Goal: Information Seeking & Learning: Learn about a topic

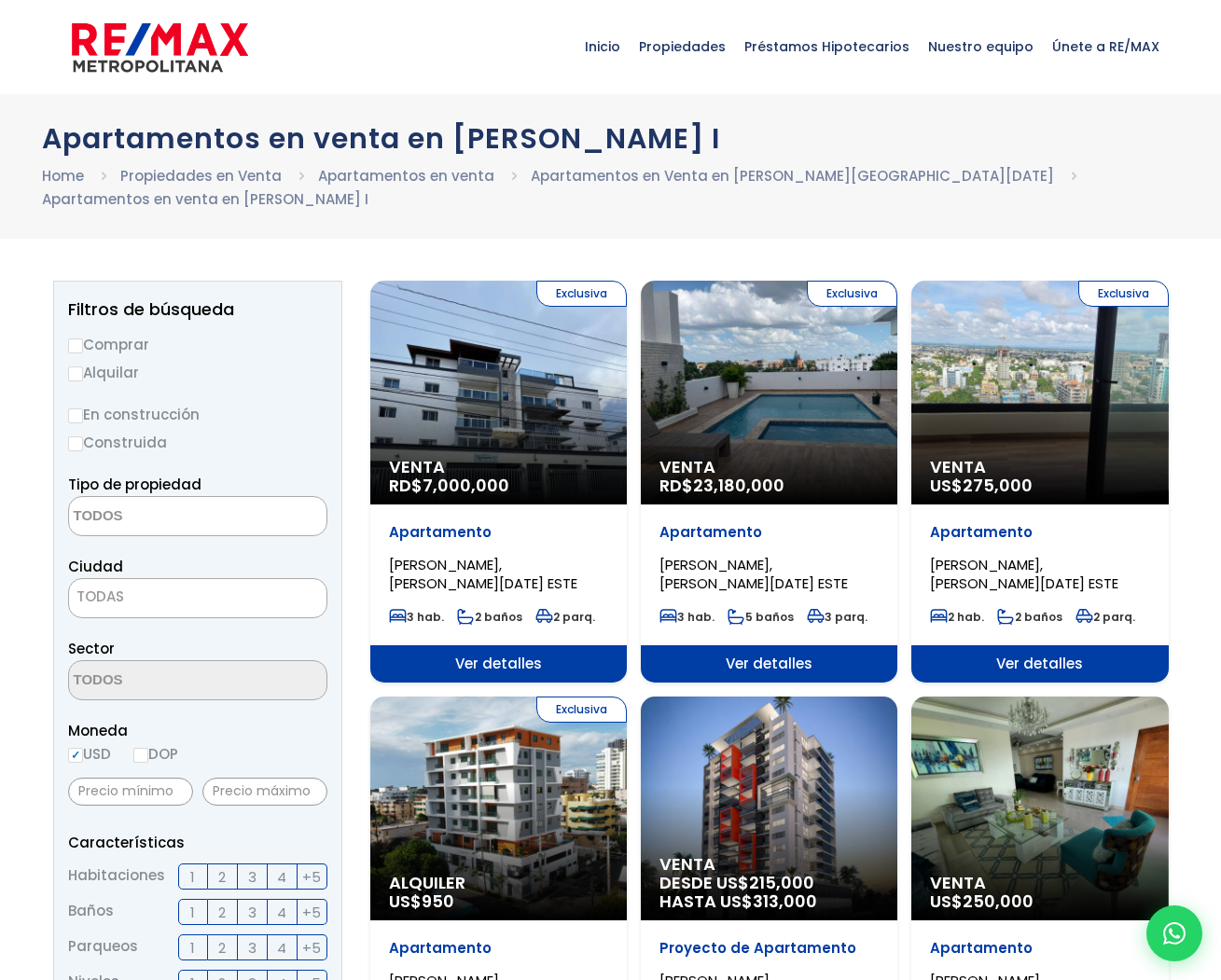
select select
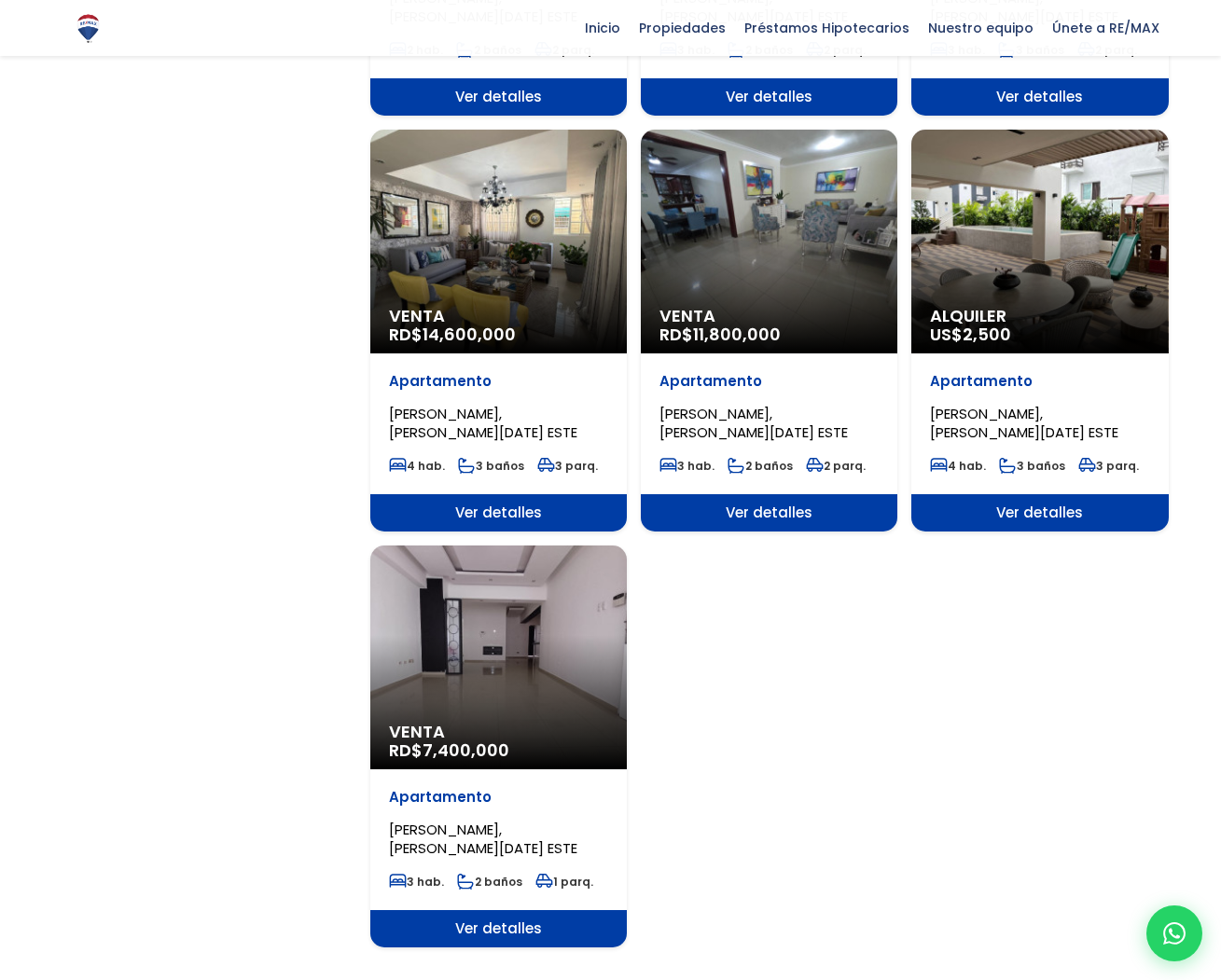
scroll to position [1815, 0]
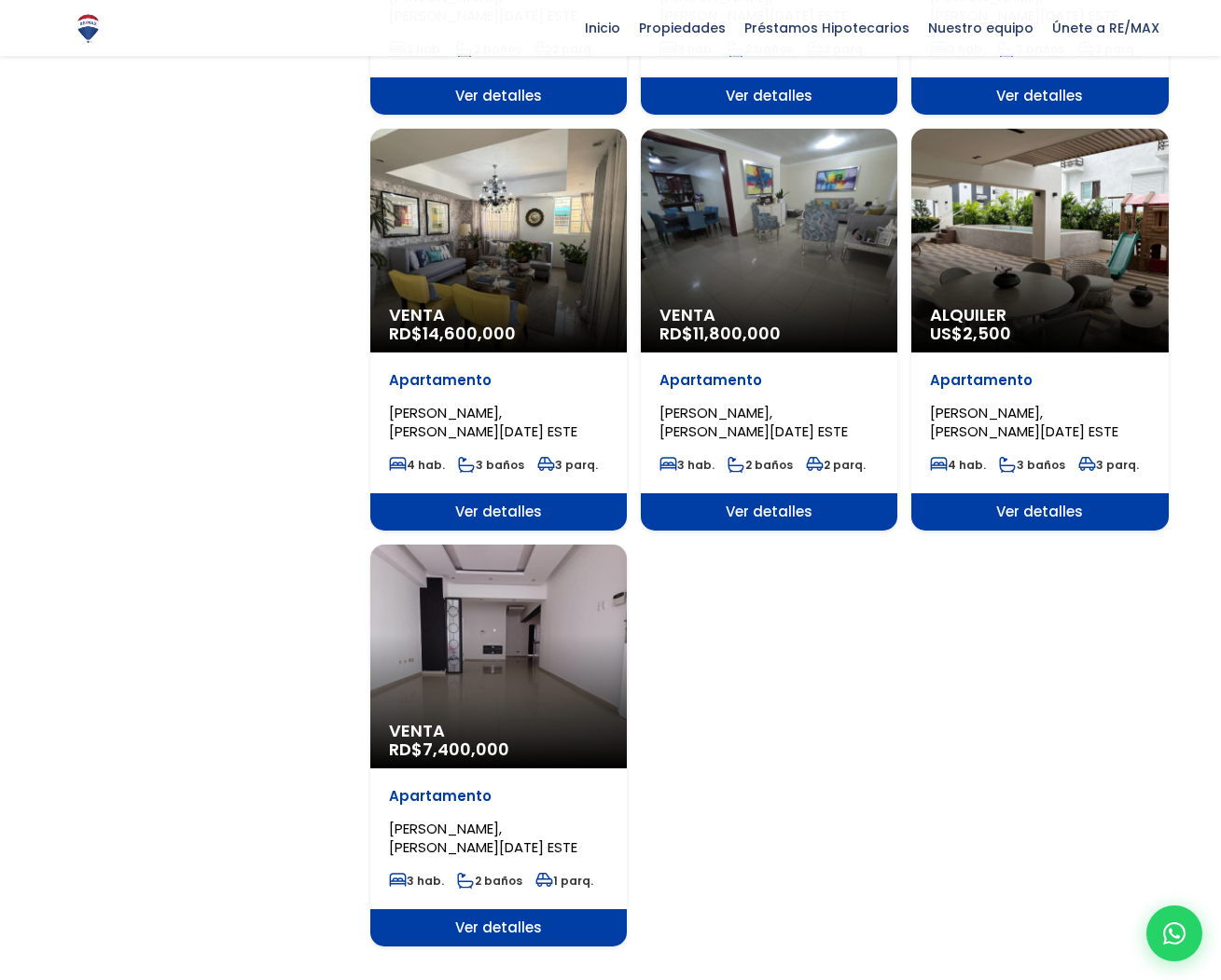
drag, startPoint x: 726, startPoint y: 486, endPoint x: 716, endPoint y: 487, distance: 10.0
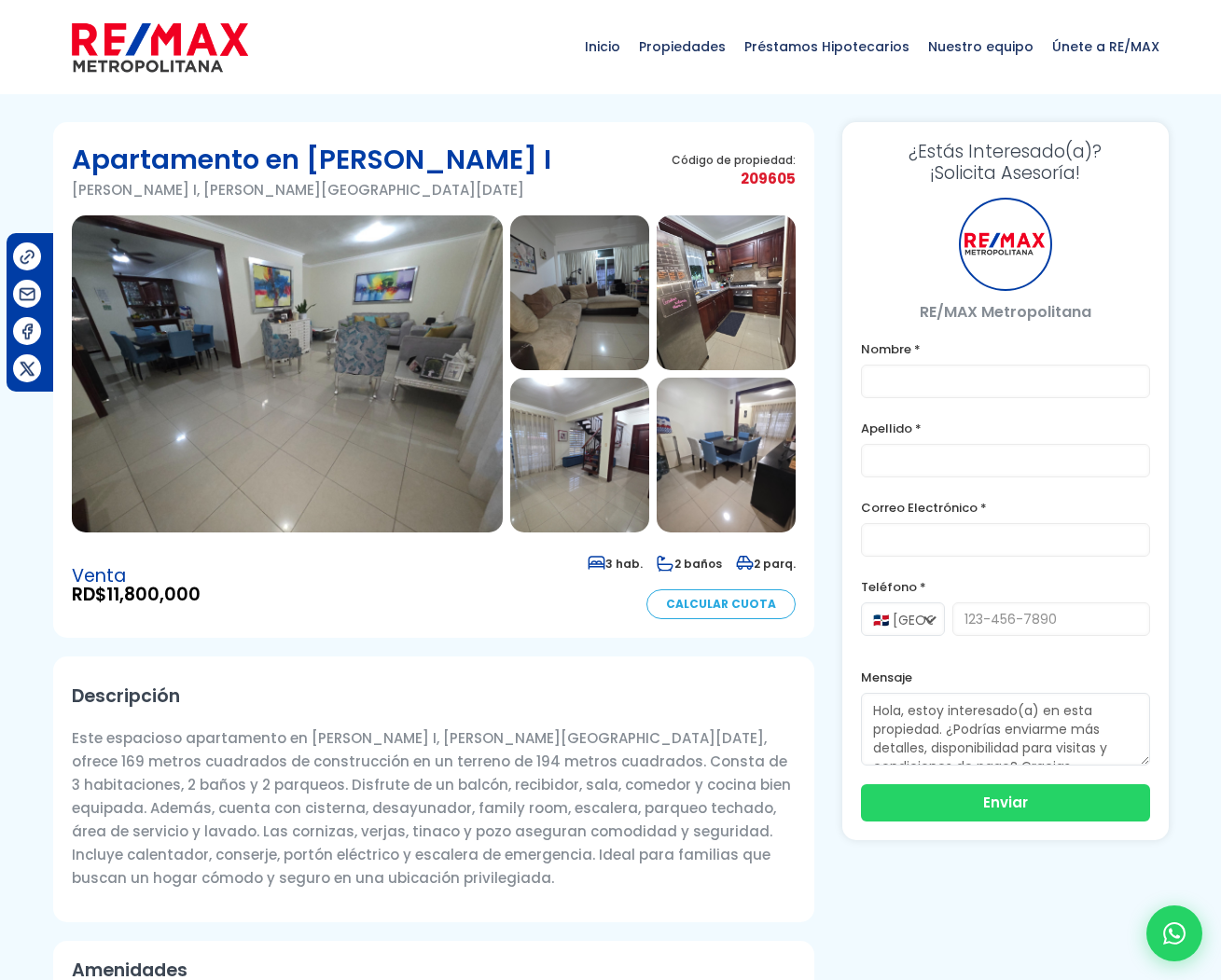
click at [455, 395] on img at bounding box center [287, 374] width 431 height 317
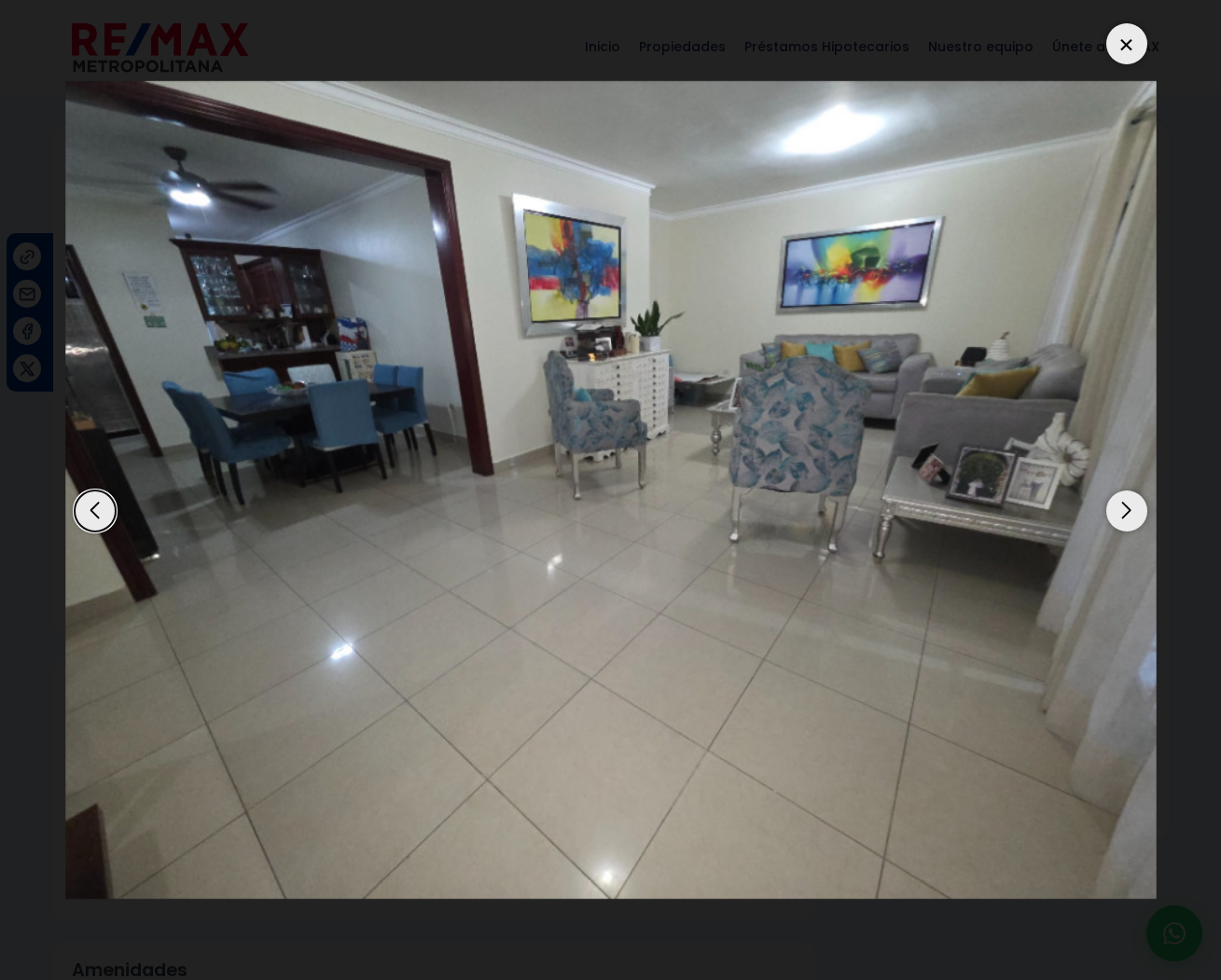
click at [1130, 511] on div "Next slide" at bounding box center [1127, 511] width 41 height 41
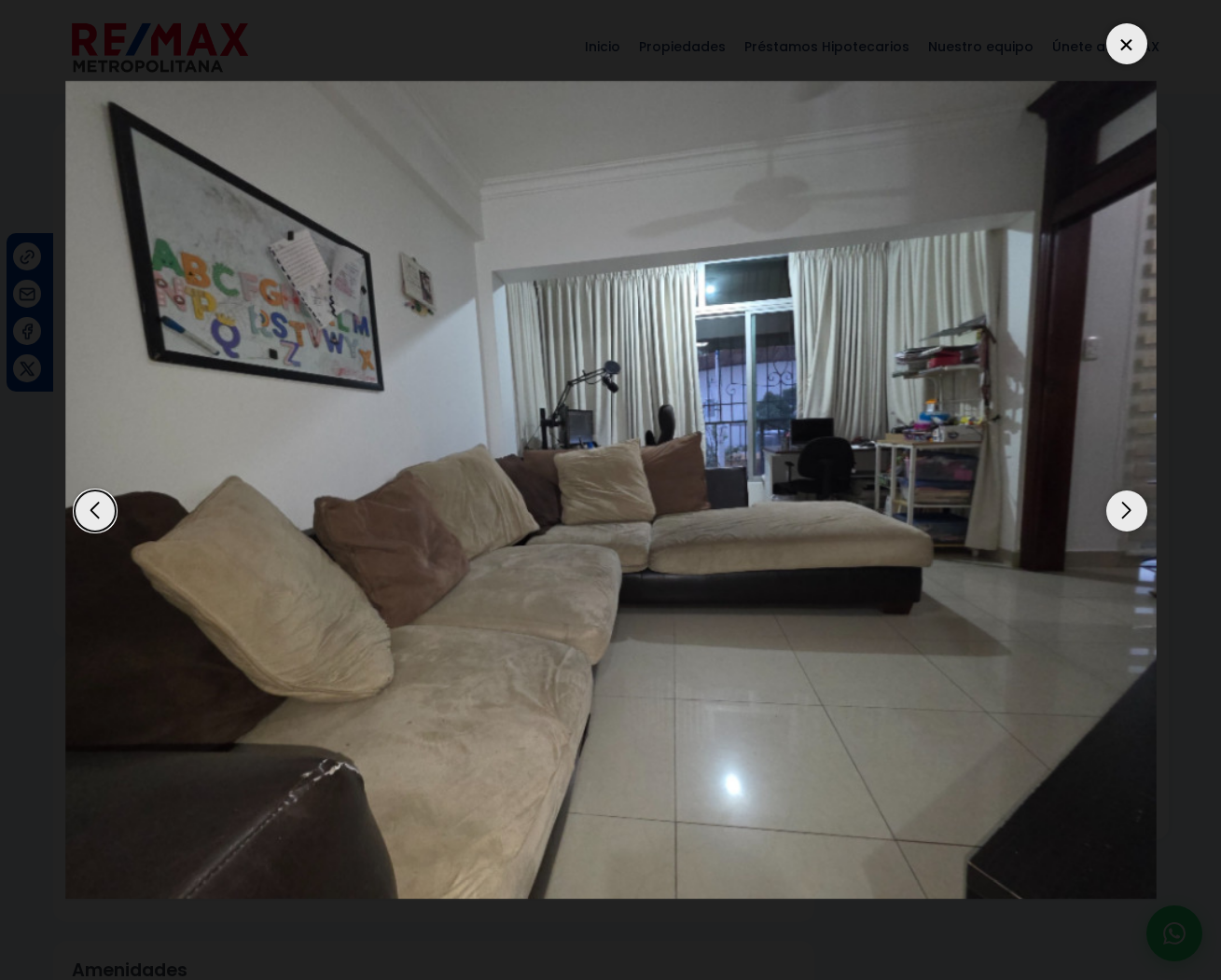
click at [1130, 511] on div "Next slide" at bounding box center [1127, 511] width 41 height 41
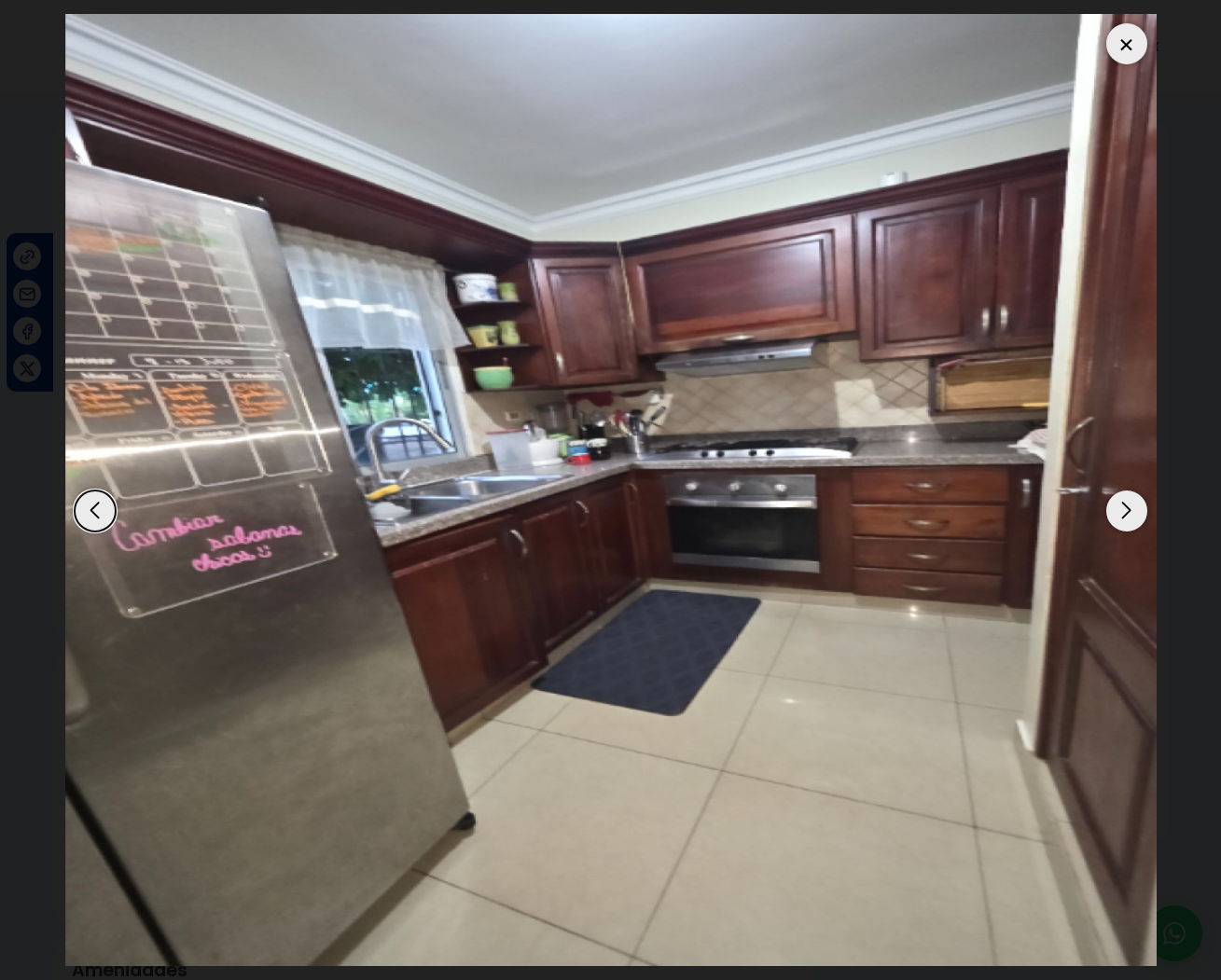
click at [1130, 511] on div "Next slide" at bounding box center [1127, 511] width 41 height 41
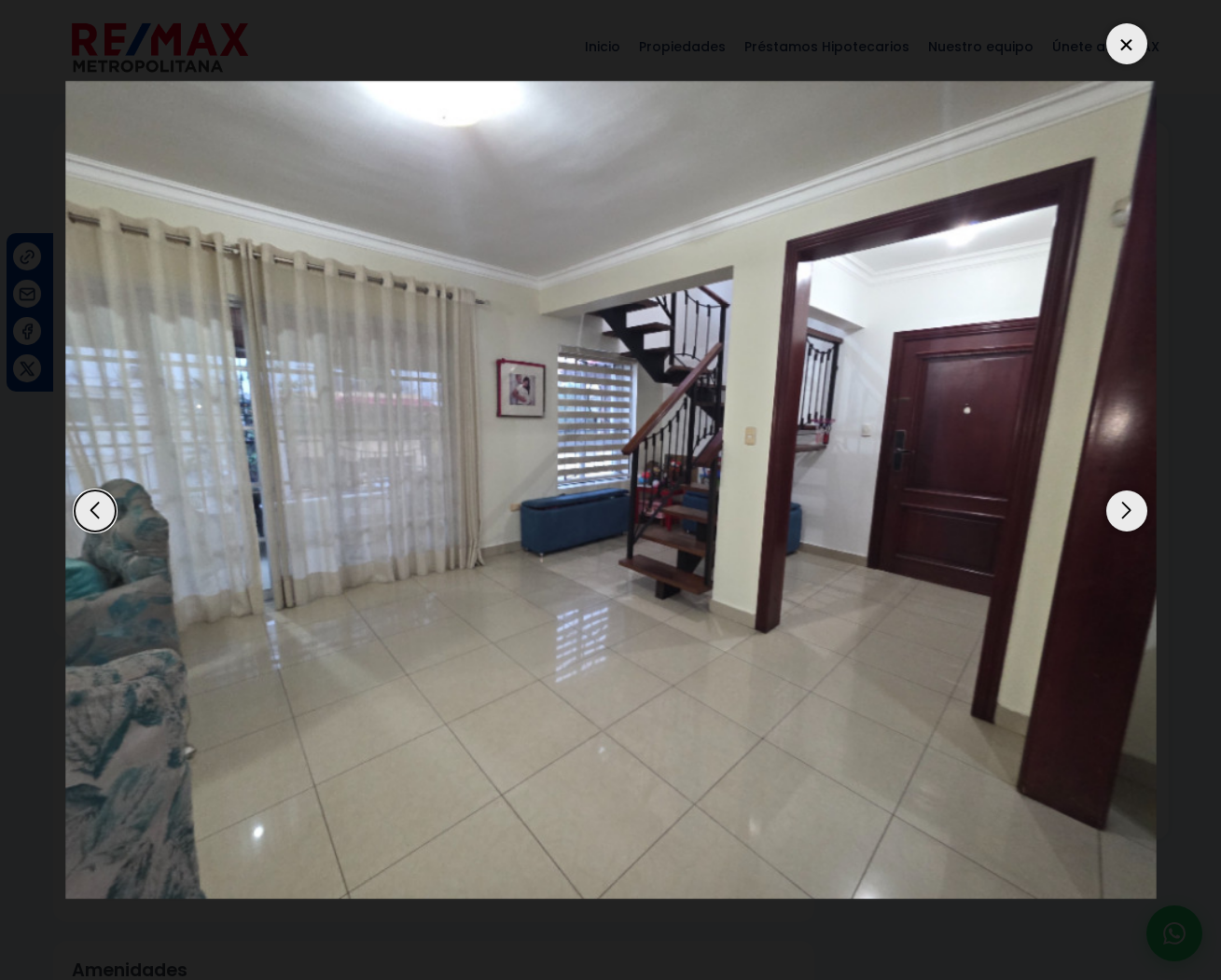
click at [1130, 511] on div "Next slide" at bounding box center [1127, 511] width 41 height 41
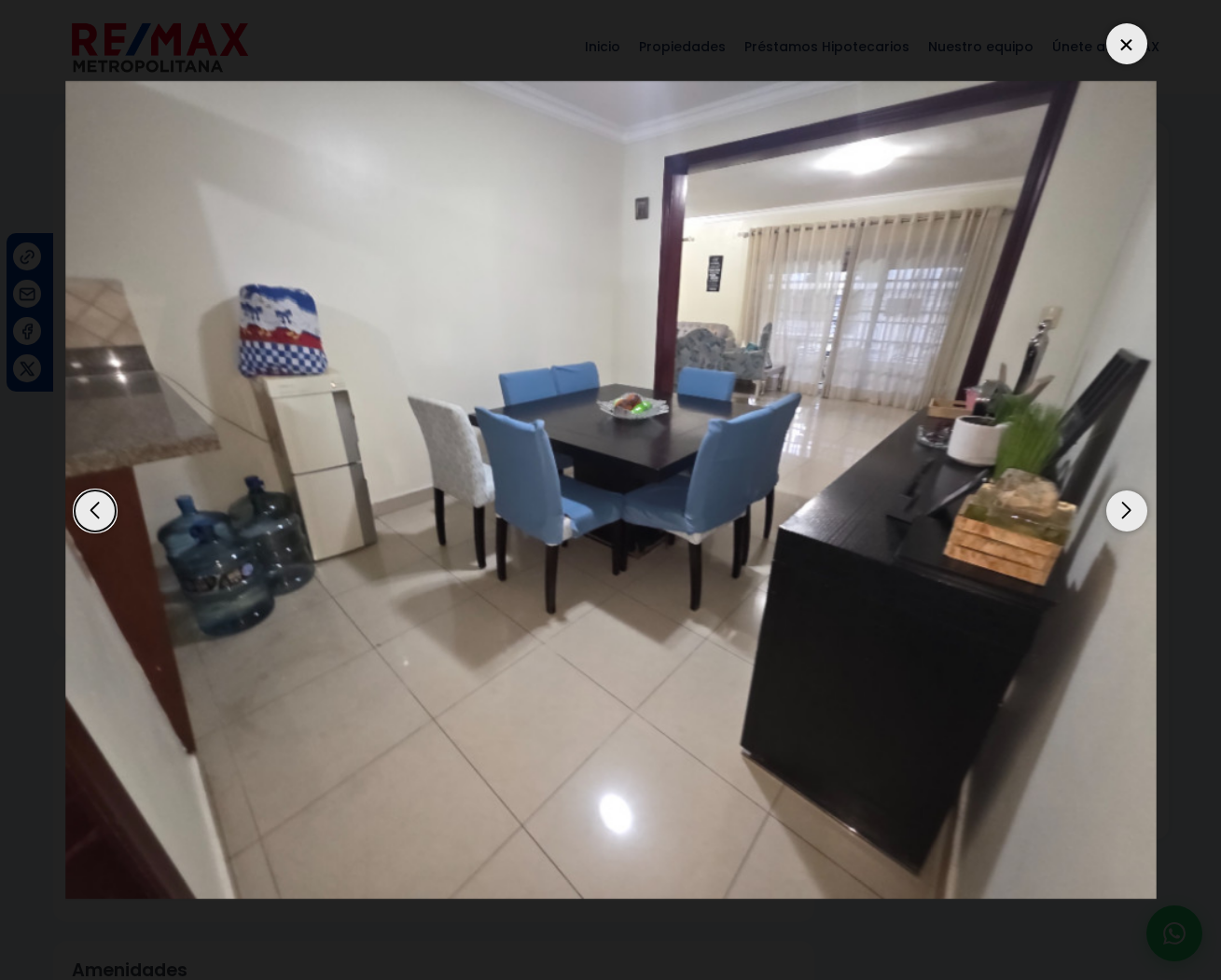
click at [1130, 511] on div "Next slide" at bounding box center [1127, 511] width 41 height 41
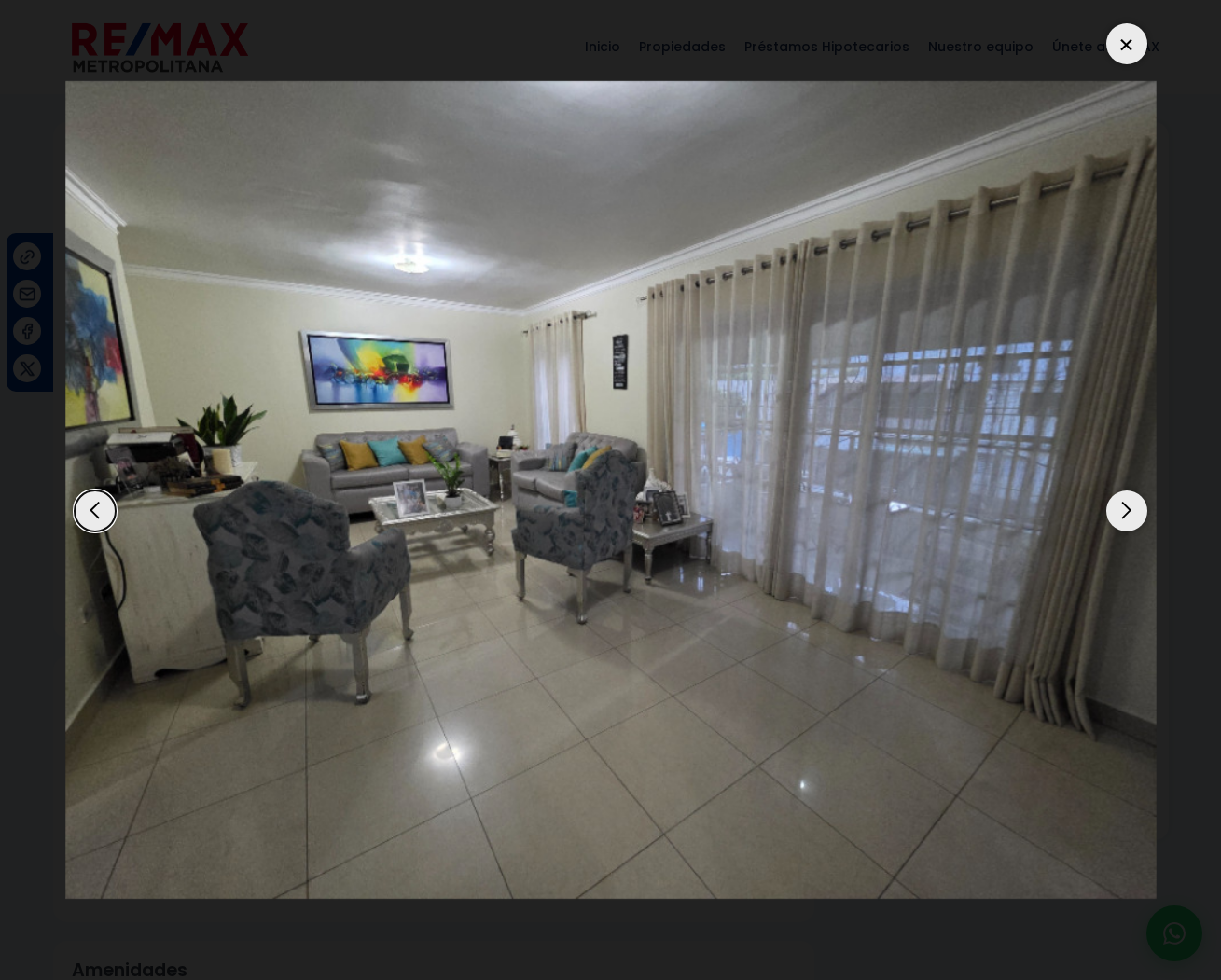
click at [1130, 511] on div "Next slide" at bounding box center [1127, 511] width 41 height 41
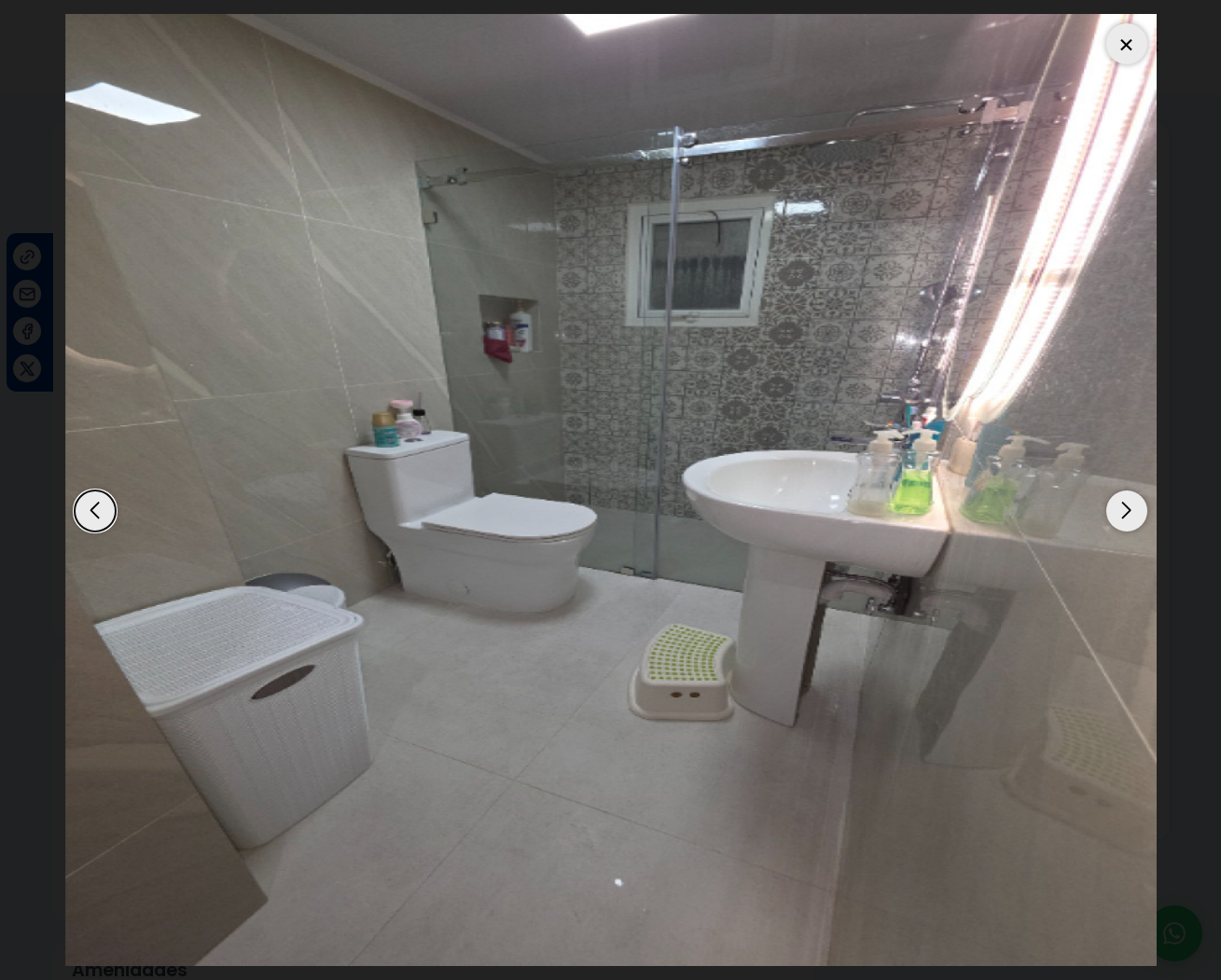
click at [1130, 511] on div "Next slide" at bounding box center [1127, 511] width 41 height 41
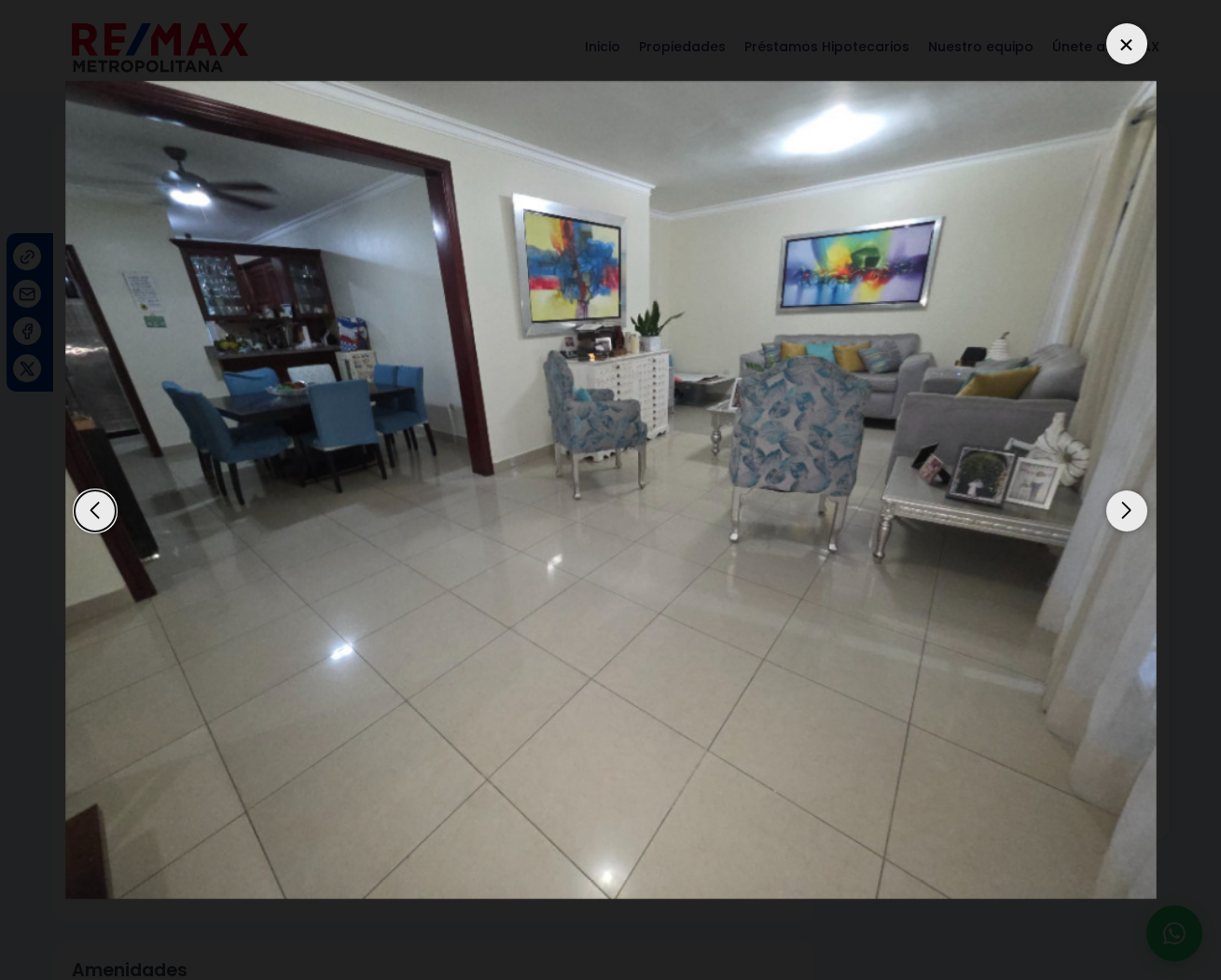
click at [1130, 511] on div "Next slide" at bounding box center [1127, 511] width 41 height 41
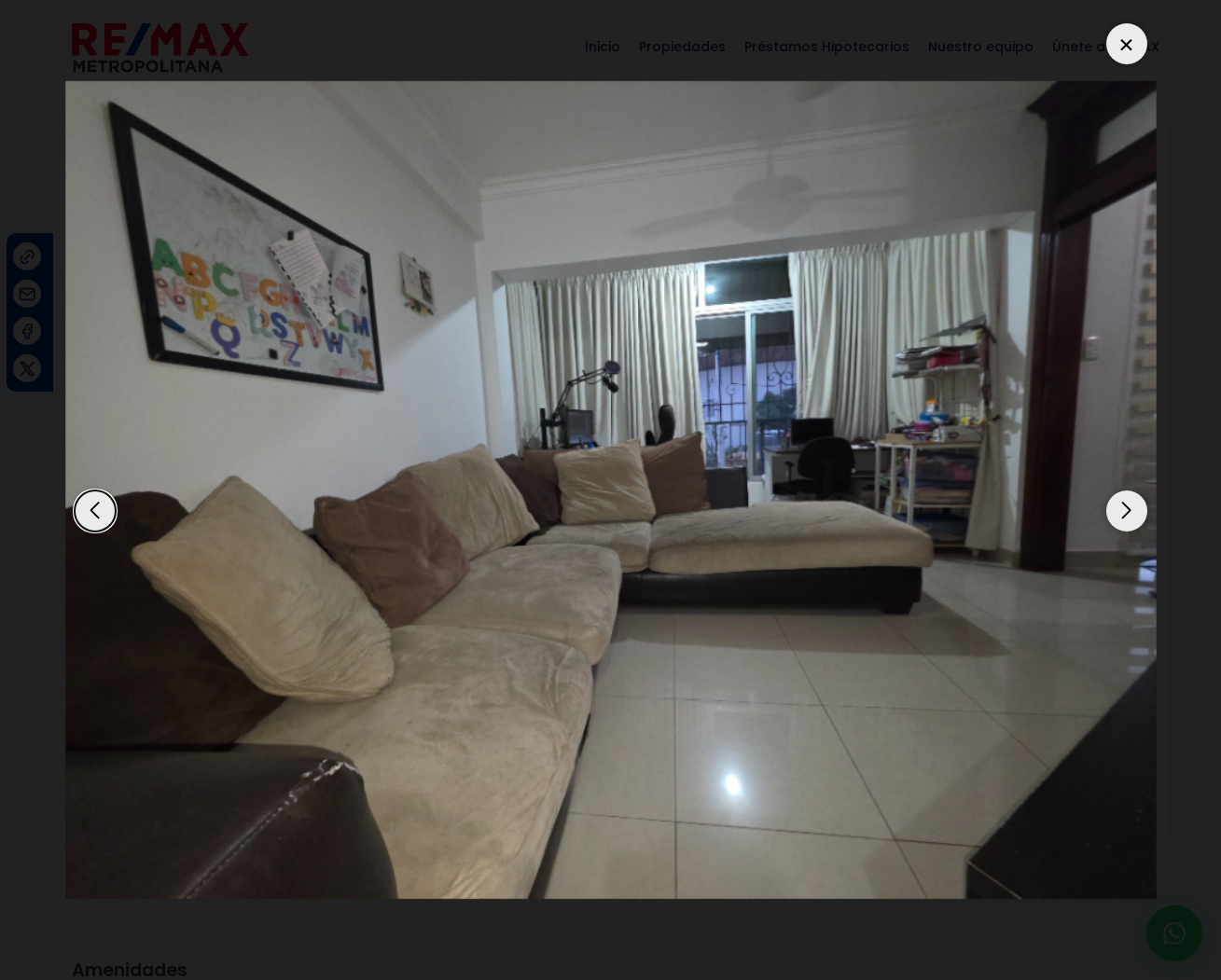
click at [1127, 36] on div at bounding box center [1127, 43] width 41 height 41
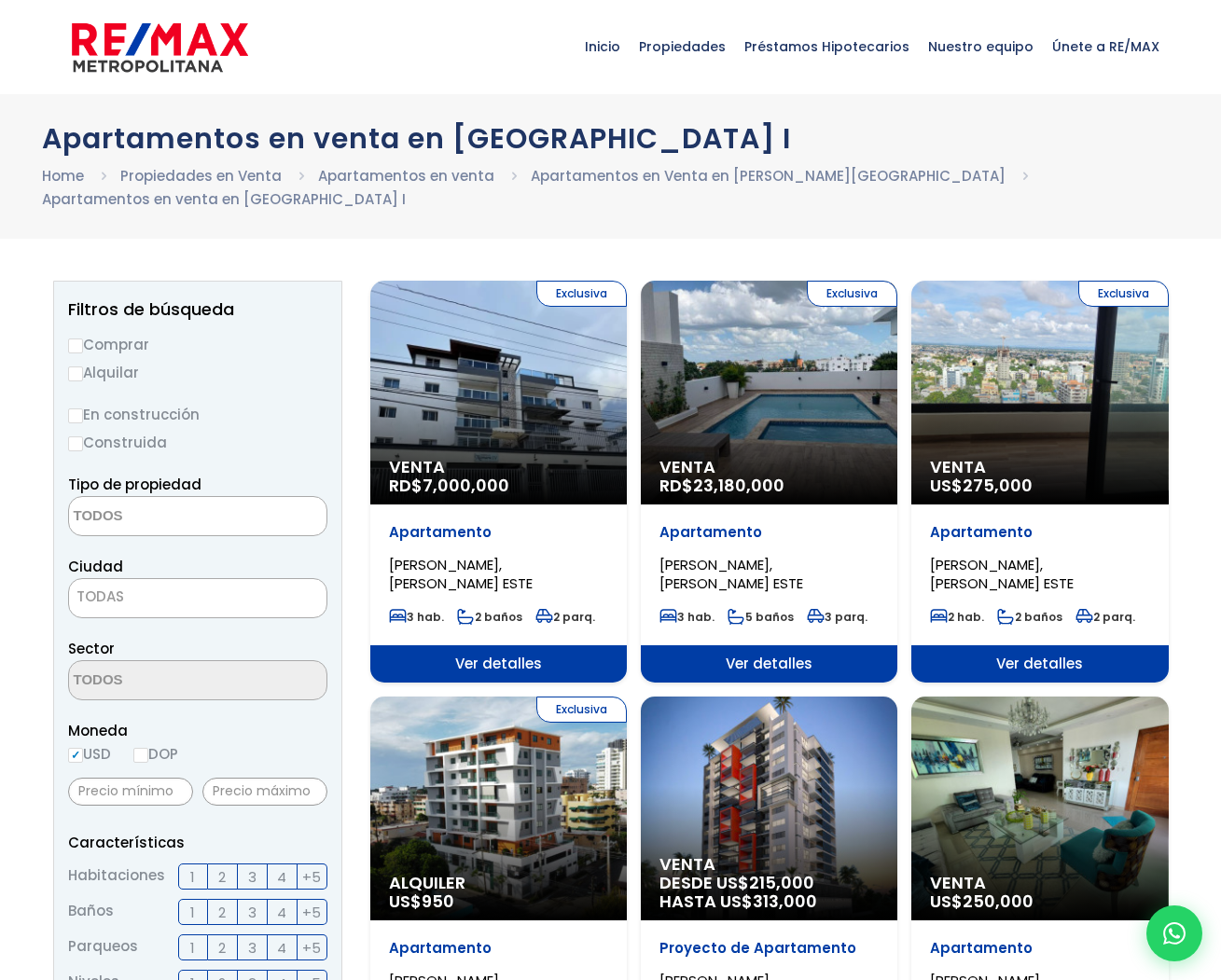
select select
